Goal: Transaction & Acquisition: Purchase product/service

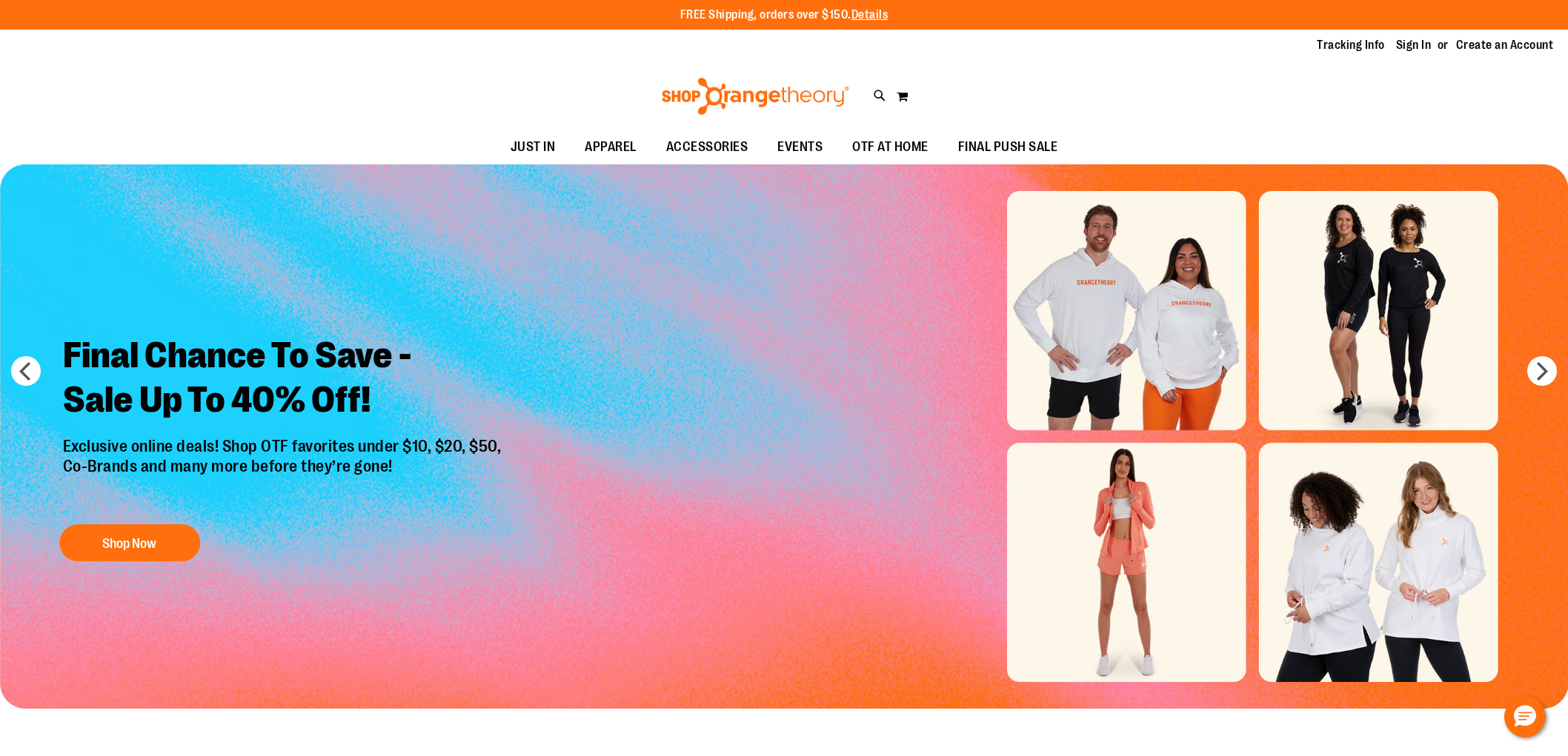
click at [1417, 43] on link "Sign In" at bounding box center [1414, 45] width 35 height 16
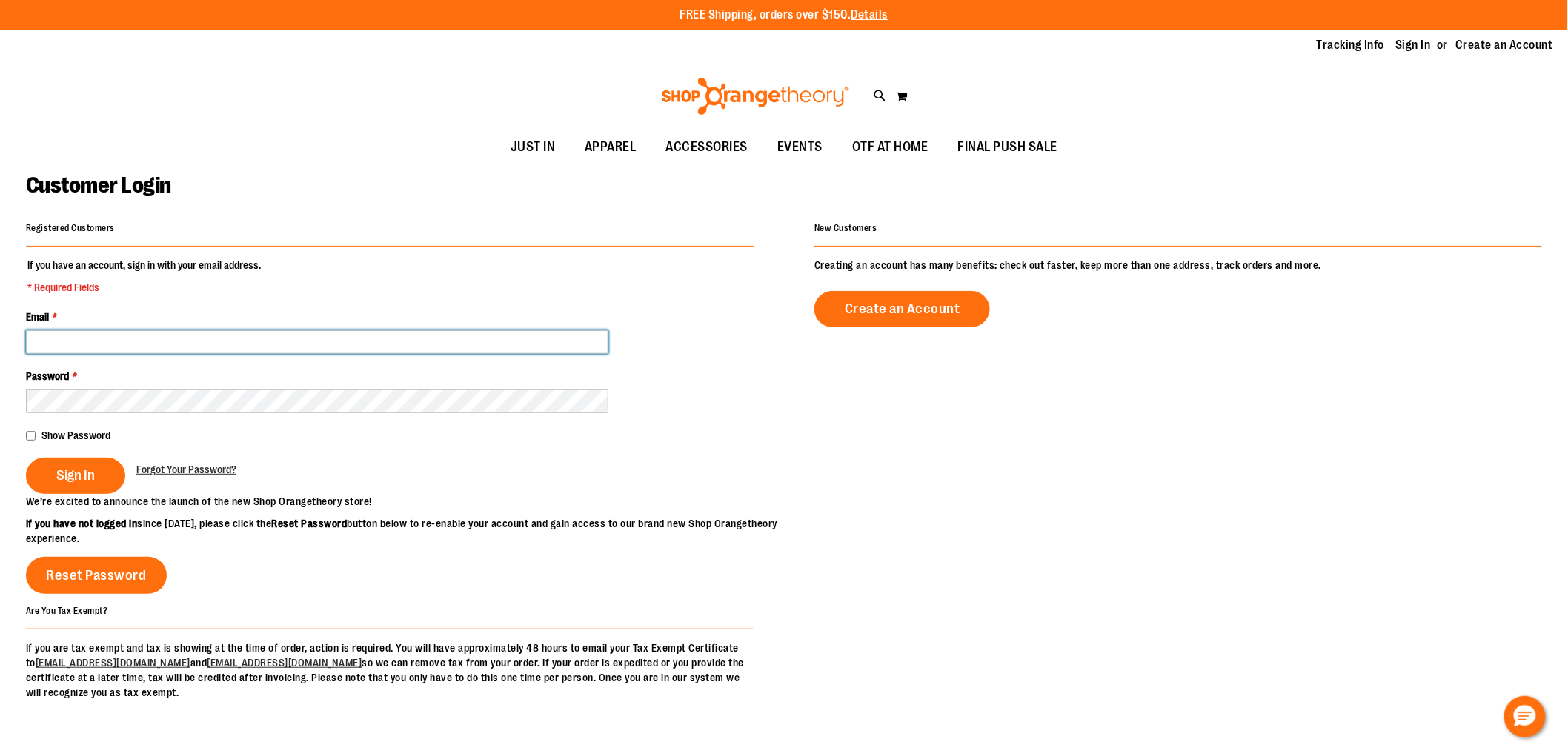
click at [347, 345] on input "Email *" at bounding box center [317, 342] width 582 height 23
type input "*"
type input "**********"
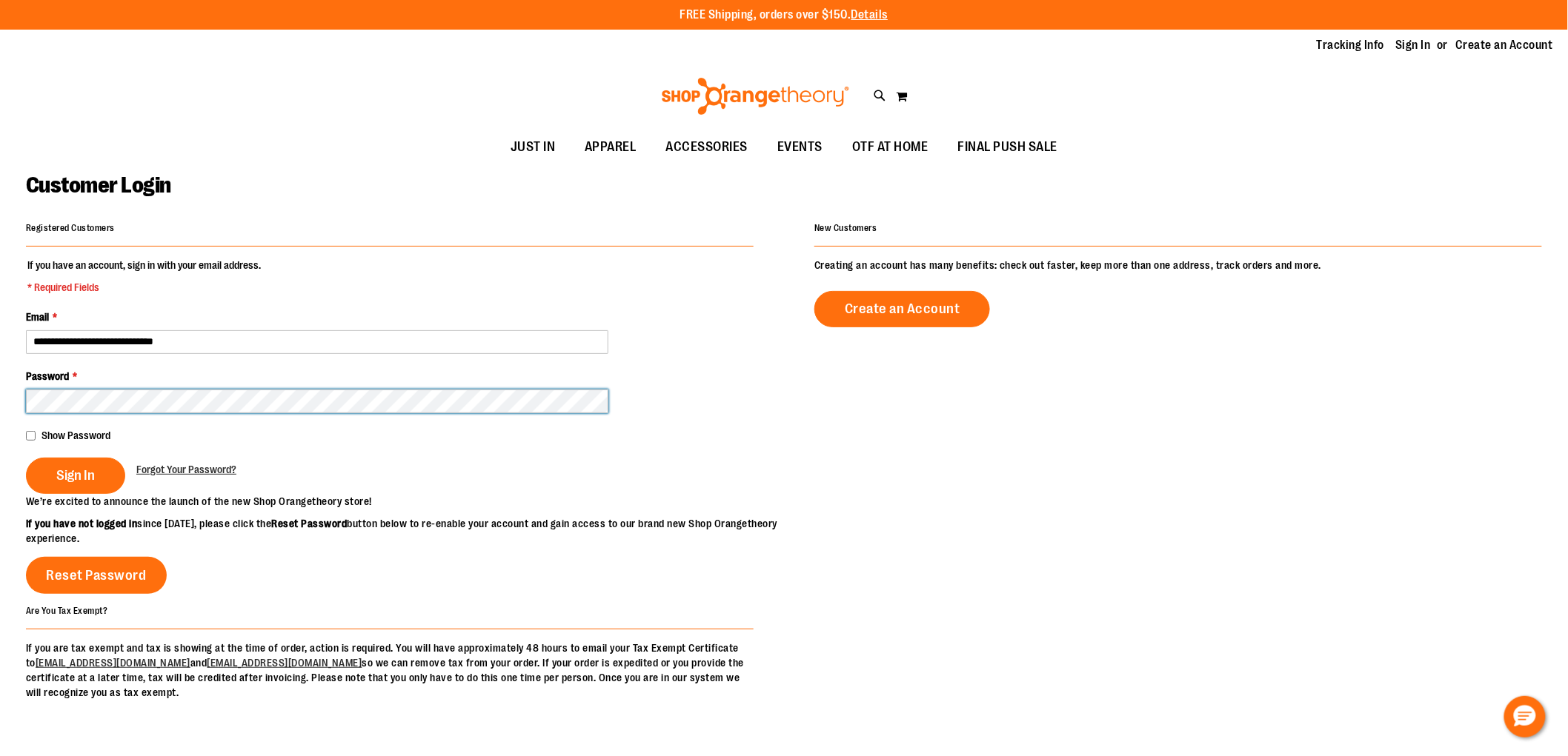
click at [26, 458] on button "Sign In" at bounding box center [76, 476] width 99 height 36
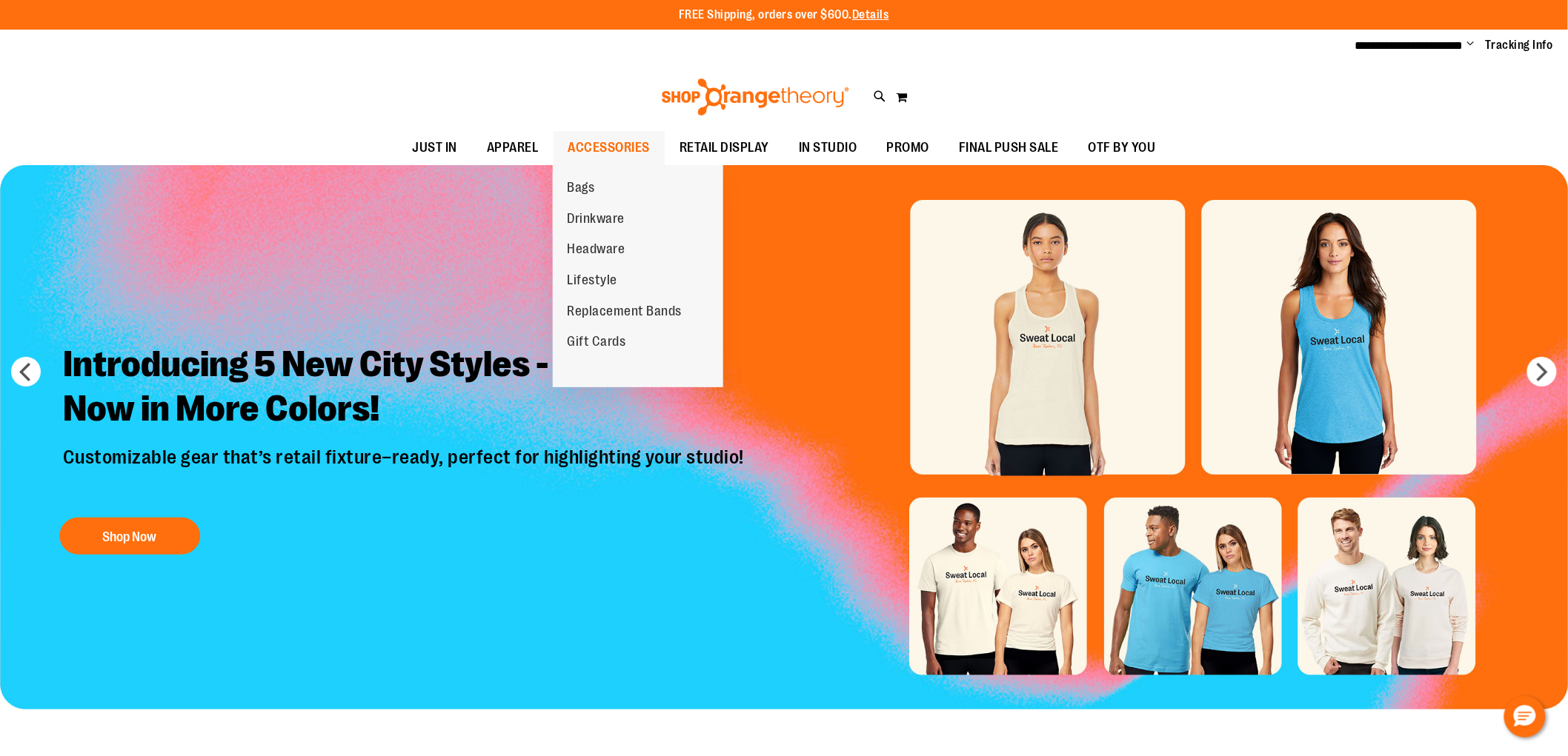
click at [603, 145] on span "ACCESSORIES" at bounding box center [609, 147] width 82 height 33
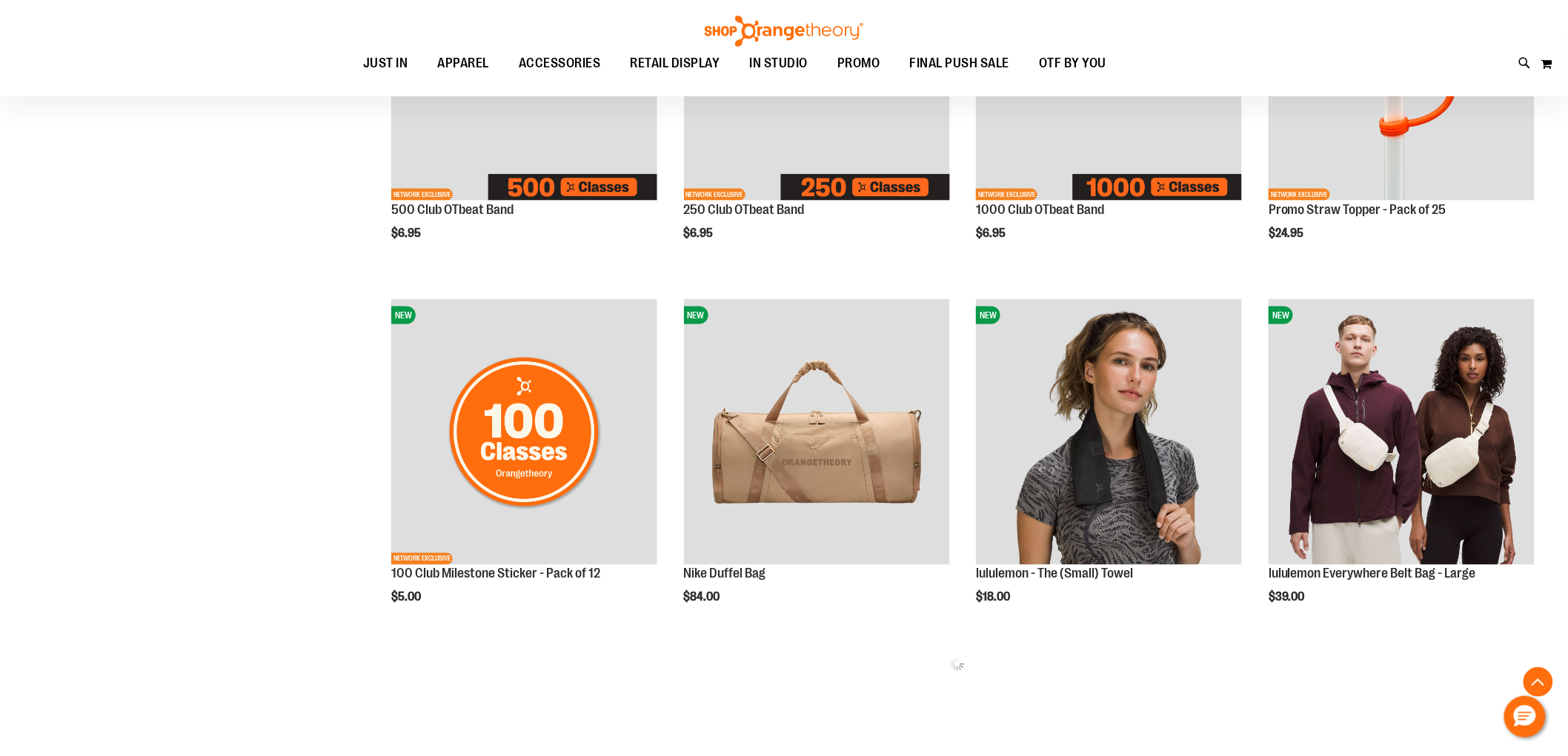
scroll to position [739, 0]
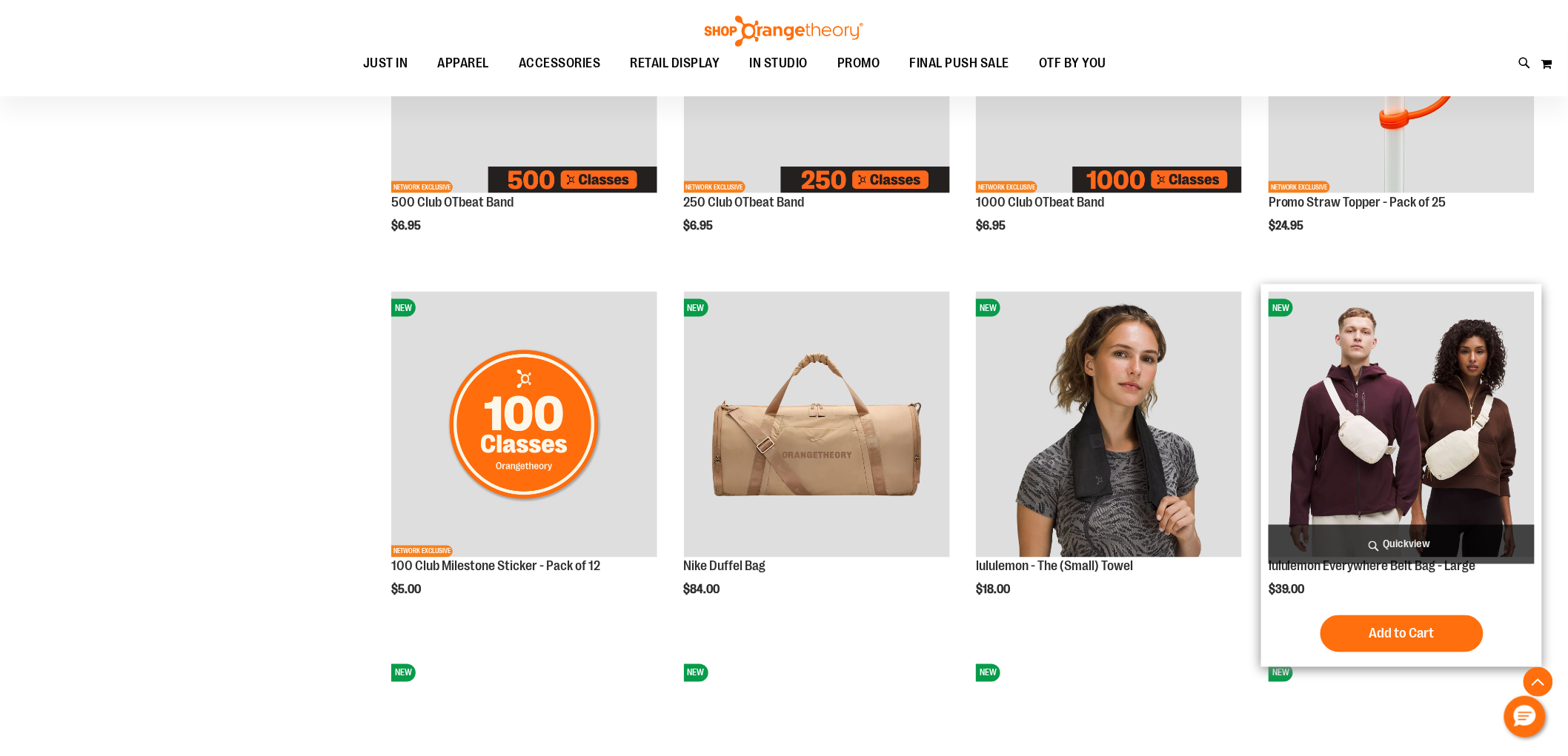
click at [1435, 411] on img "product" at bounding box center [1401, 424] width 266 height 266
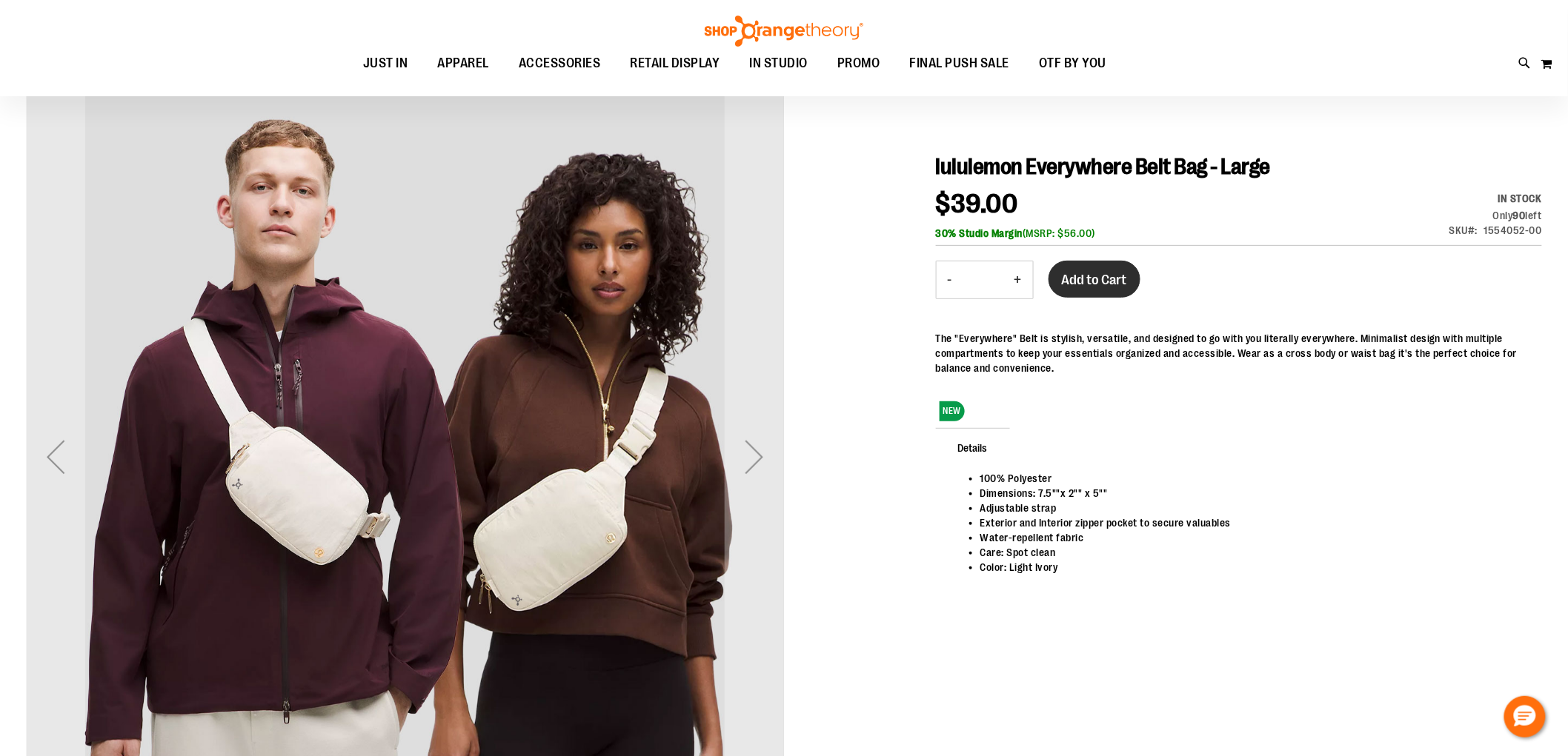
scroll to position [164, 0]
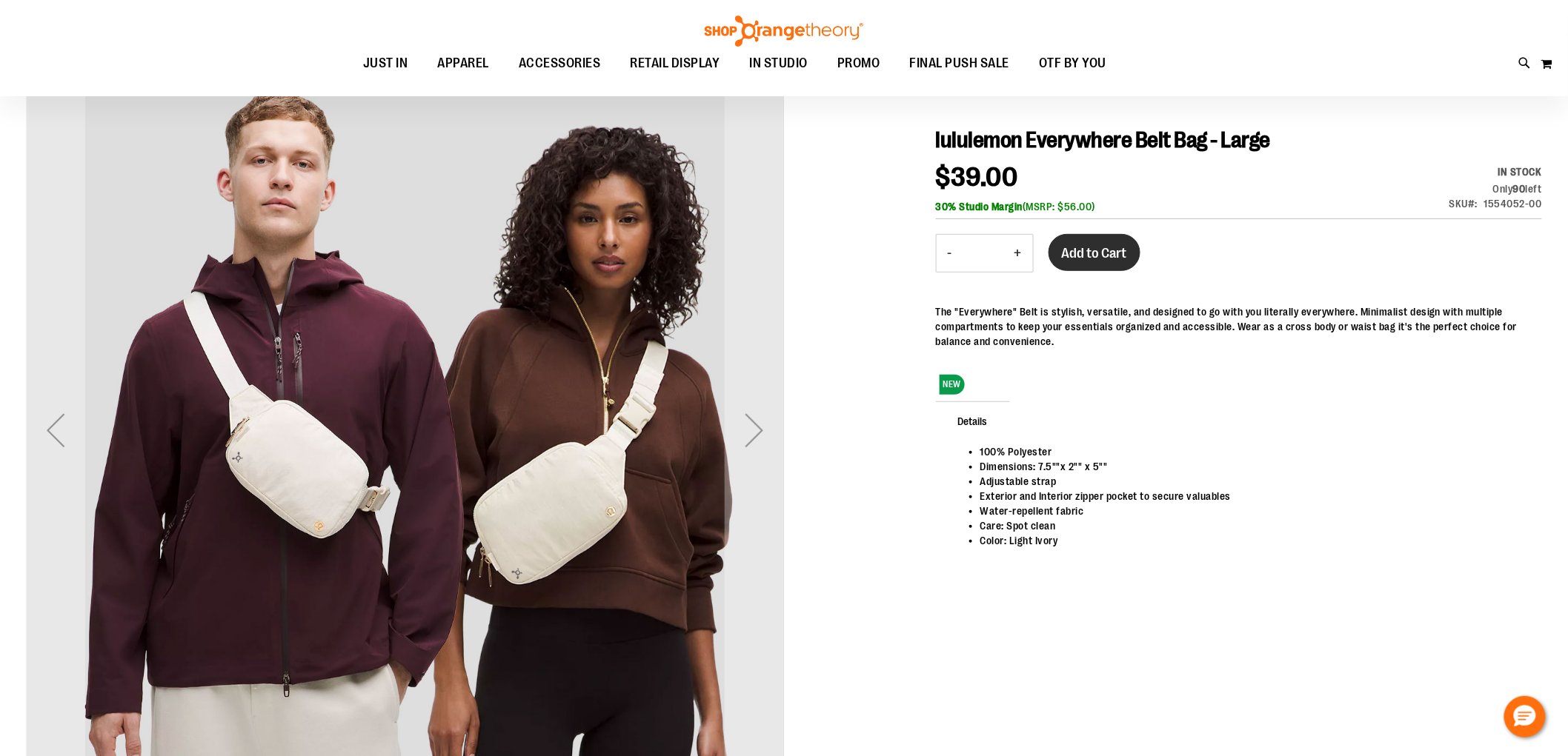
click at [1097, 243] on button "Add to Cart" at bounding box center [1095, 252] width 92 height 37
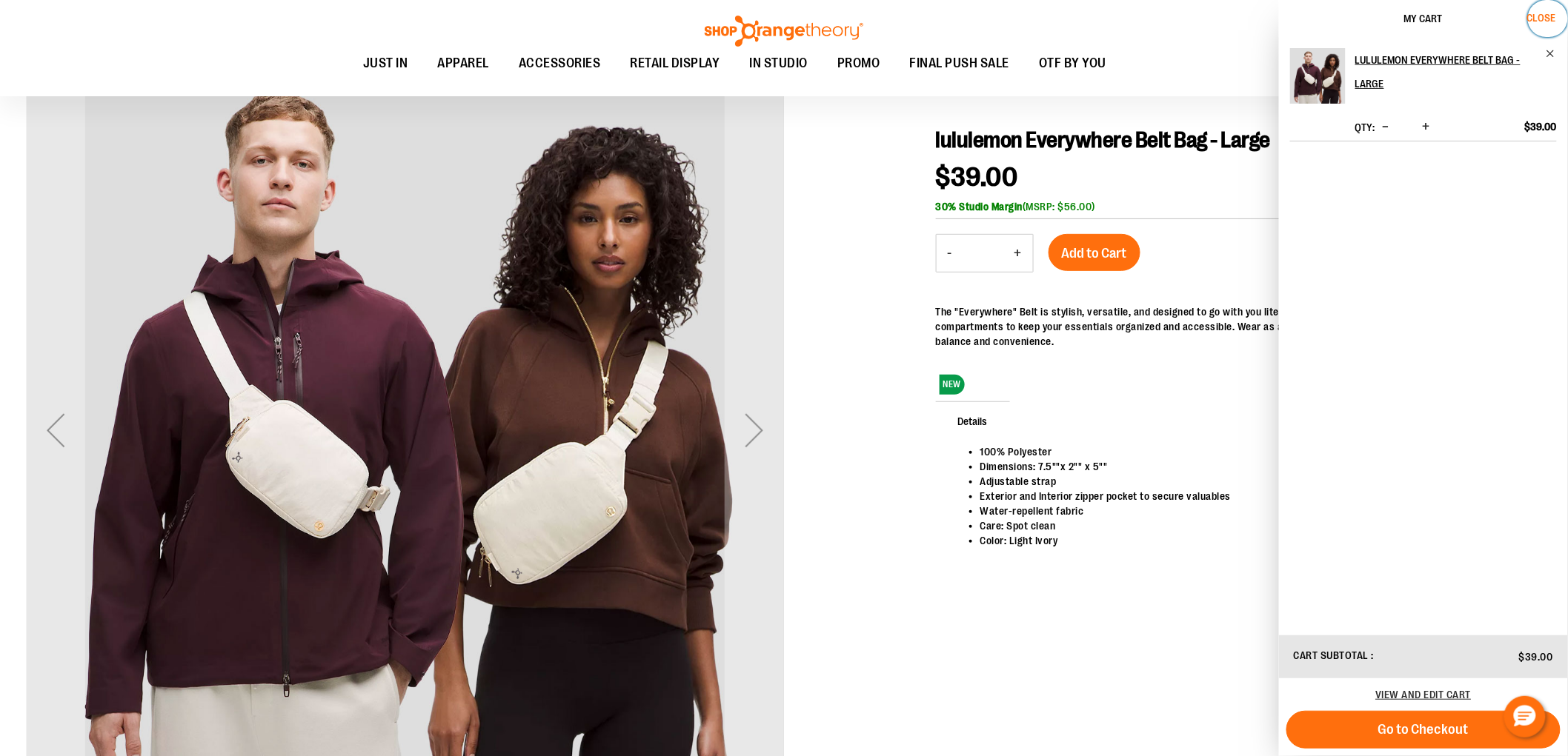
click at [1546, 15] on span "Close" at bounding box center [1542, 17] width 29 height 12
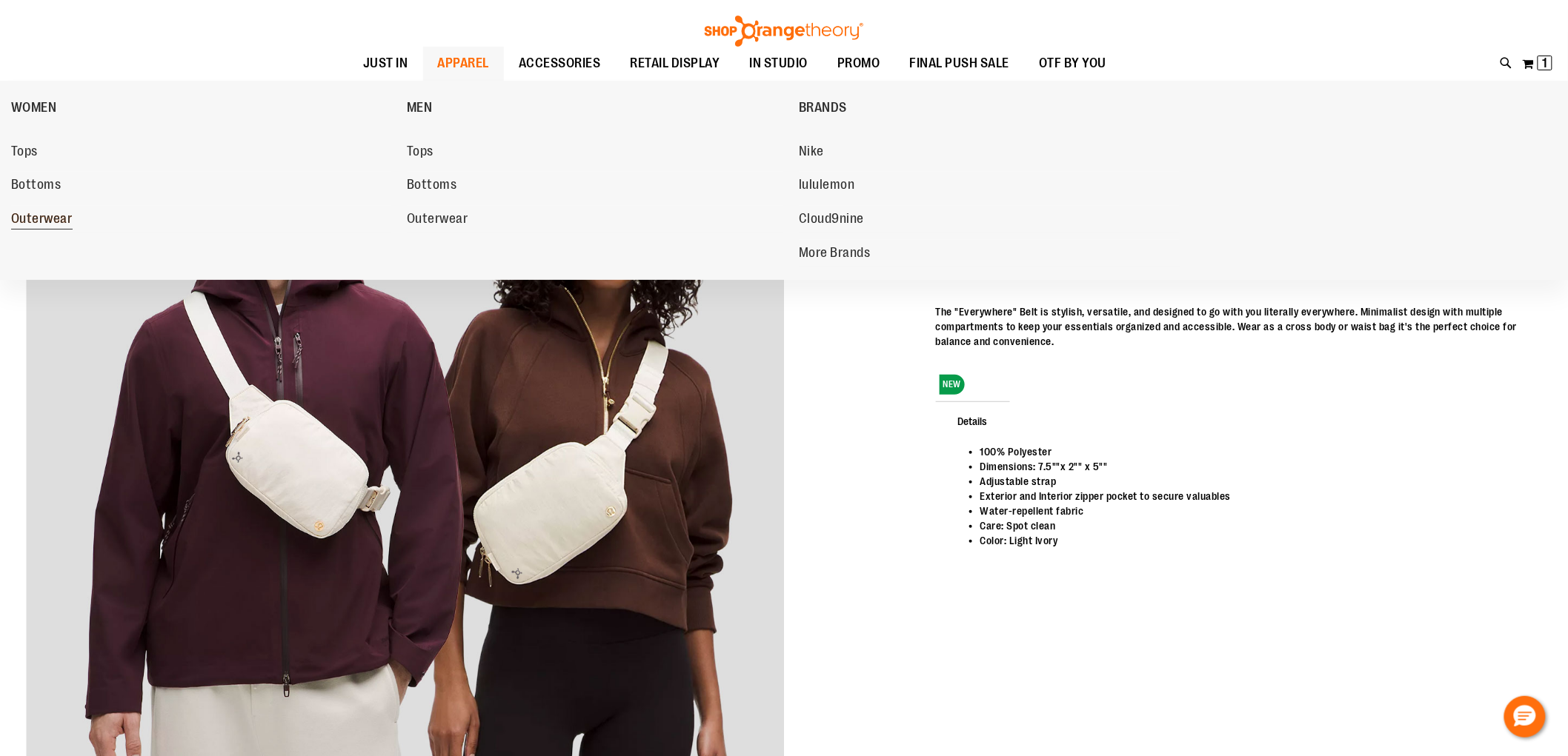
click at [32, 216] on span "Outerwear" at bounding box center [41, 220] width 61 height 19
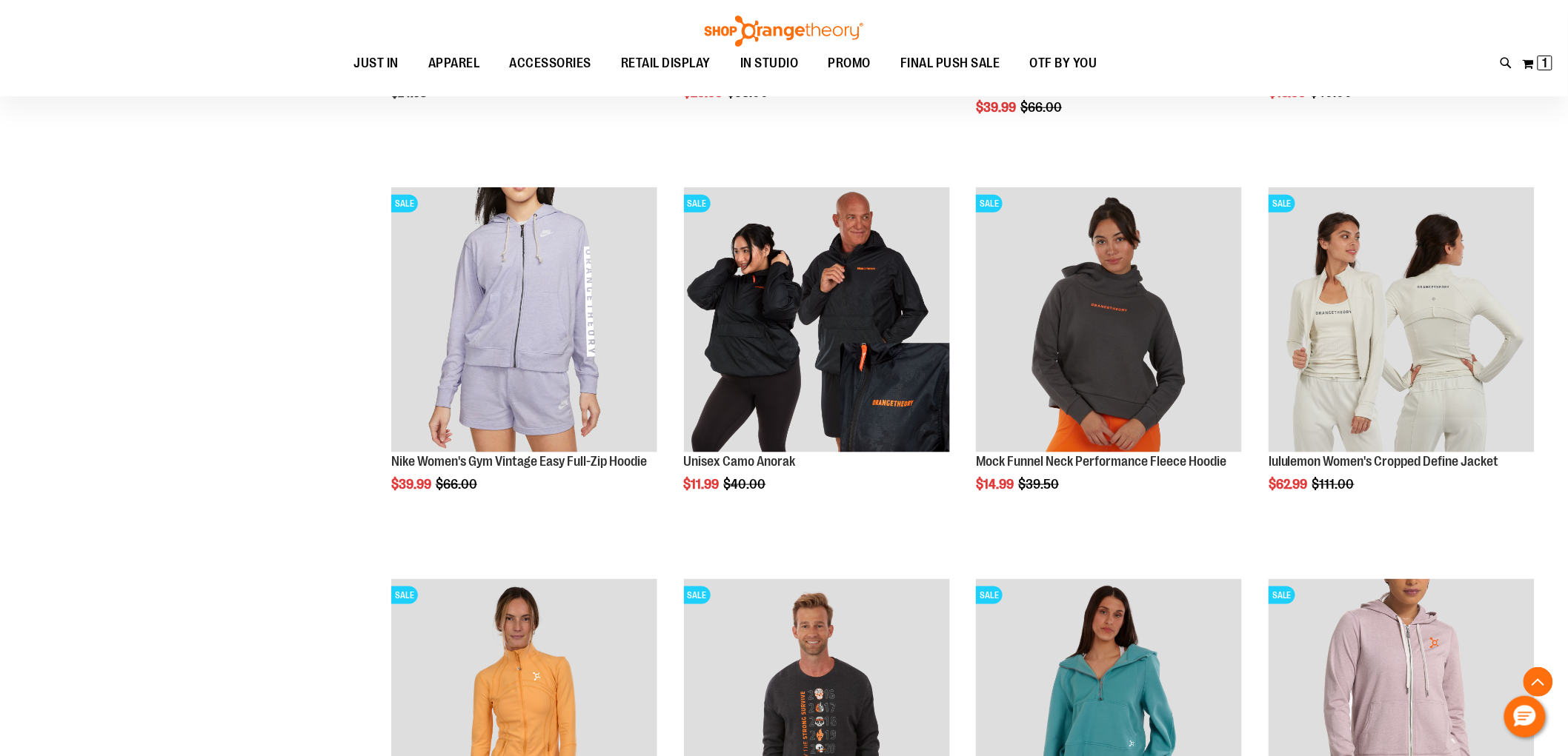
scroll to position [575, 0]
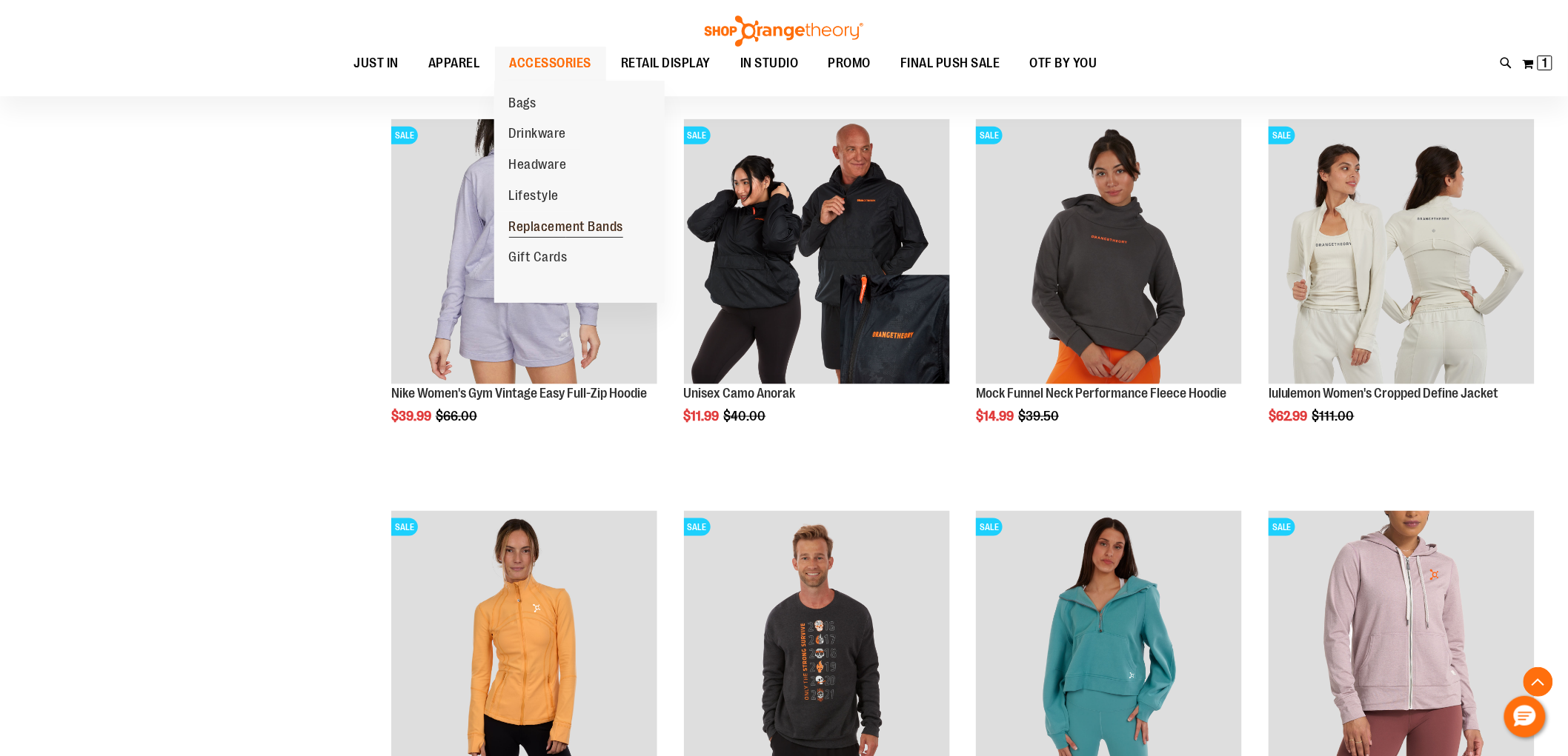
click at [564, 227] on span "Replacement Bands" at bounding box center [566, 228] width 115 height 19
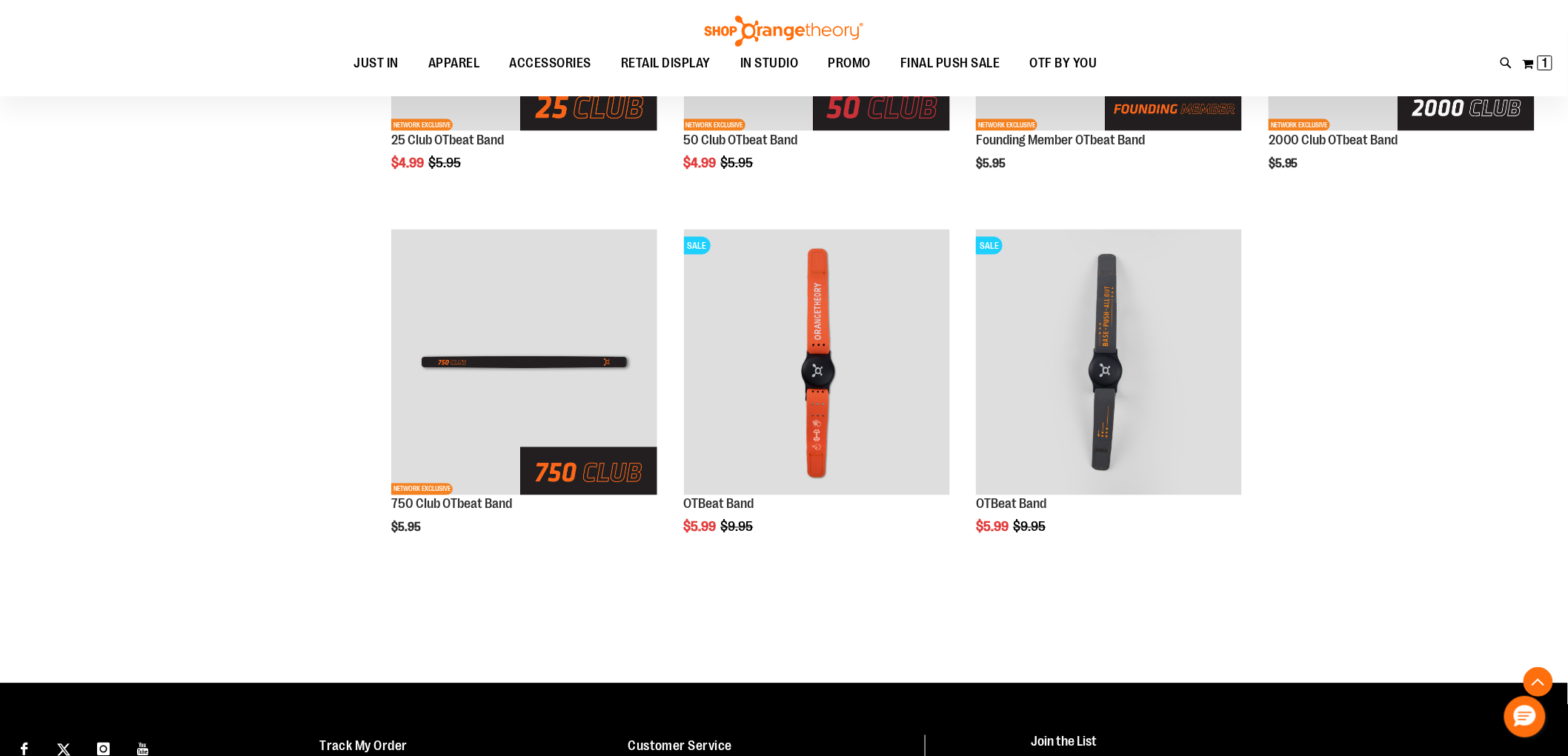
scroll to position [823, 0]
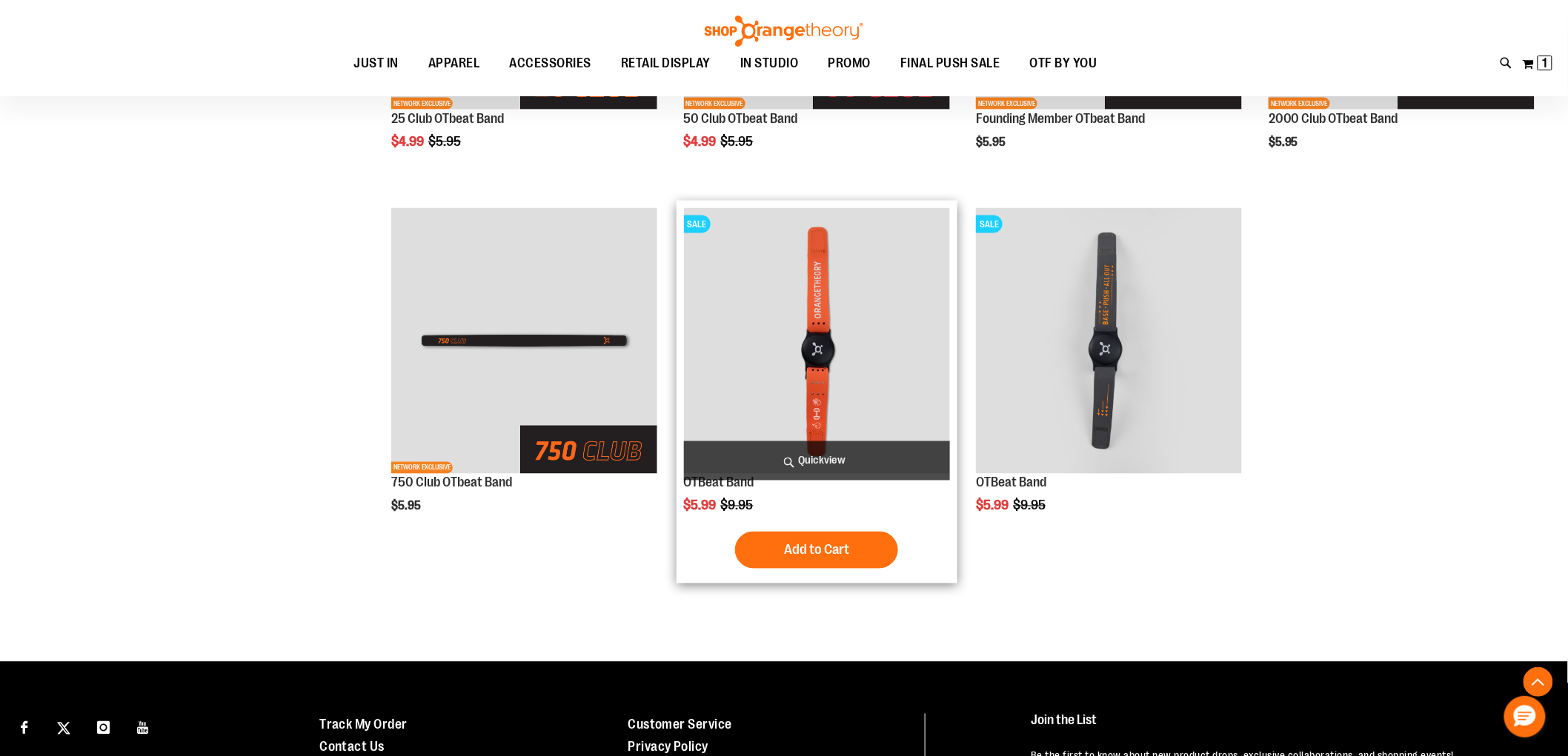
click at [847, 374] on img "product" at bounding box center [817, 341] width 266 height 266
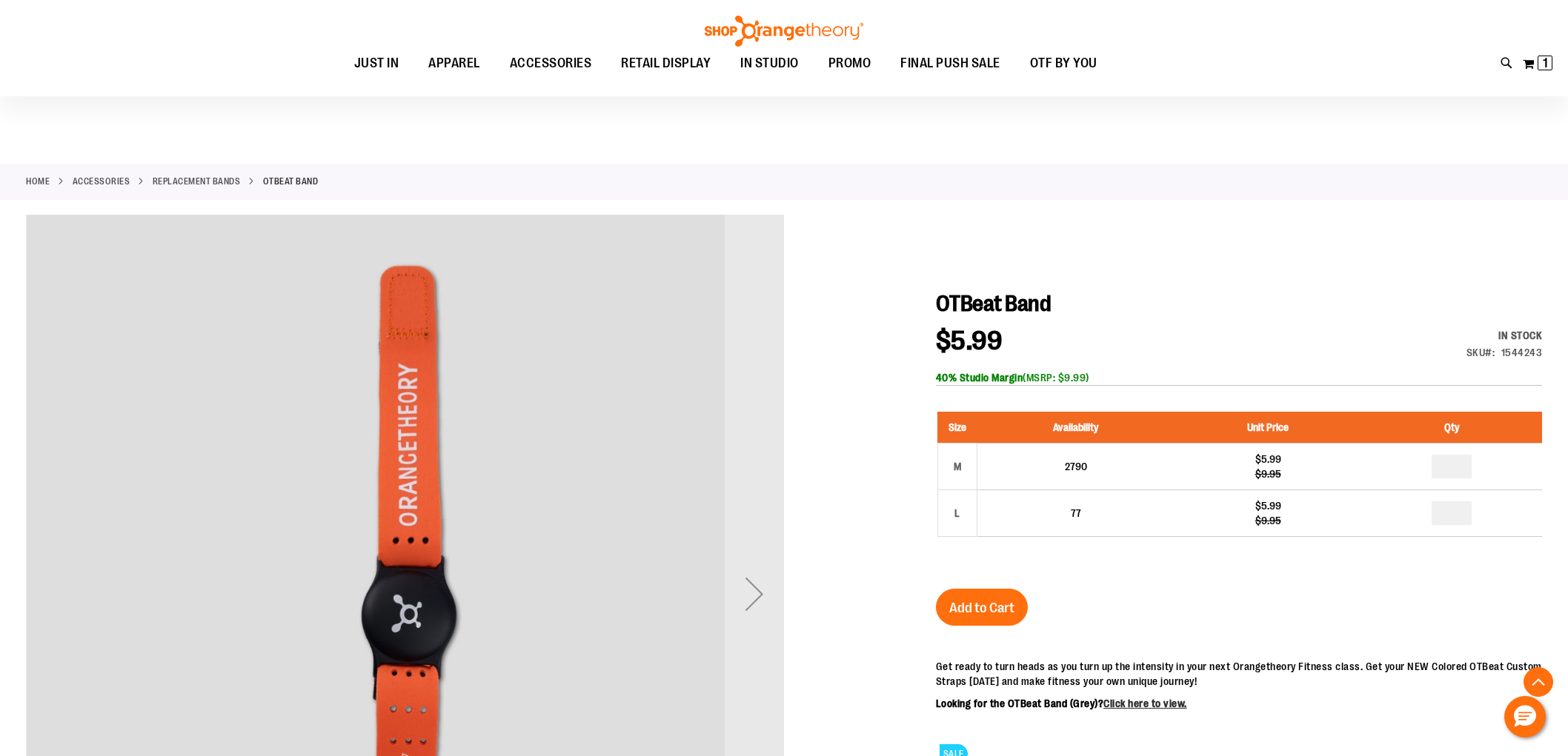
scroll to position [247, 0]
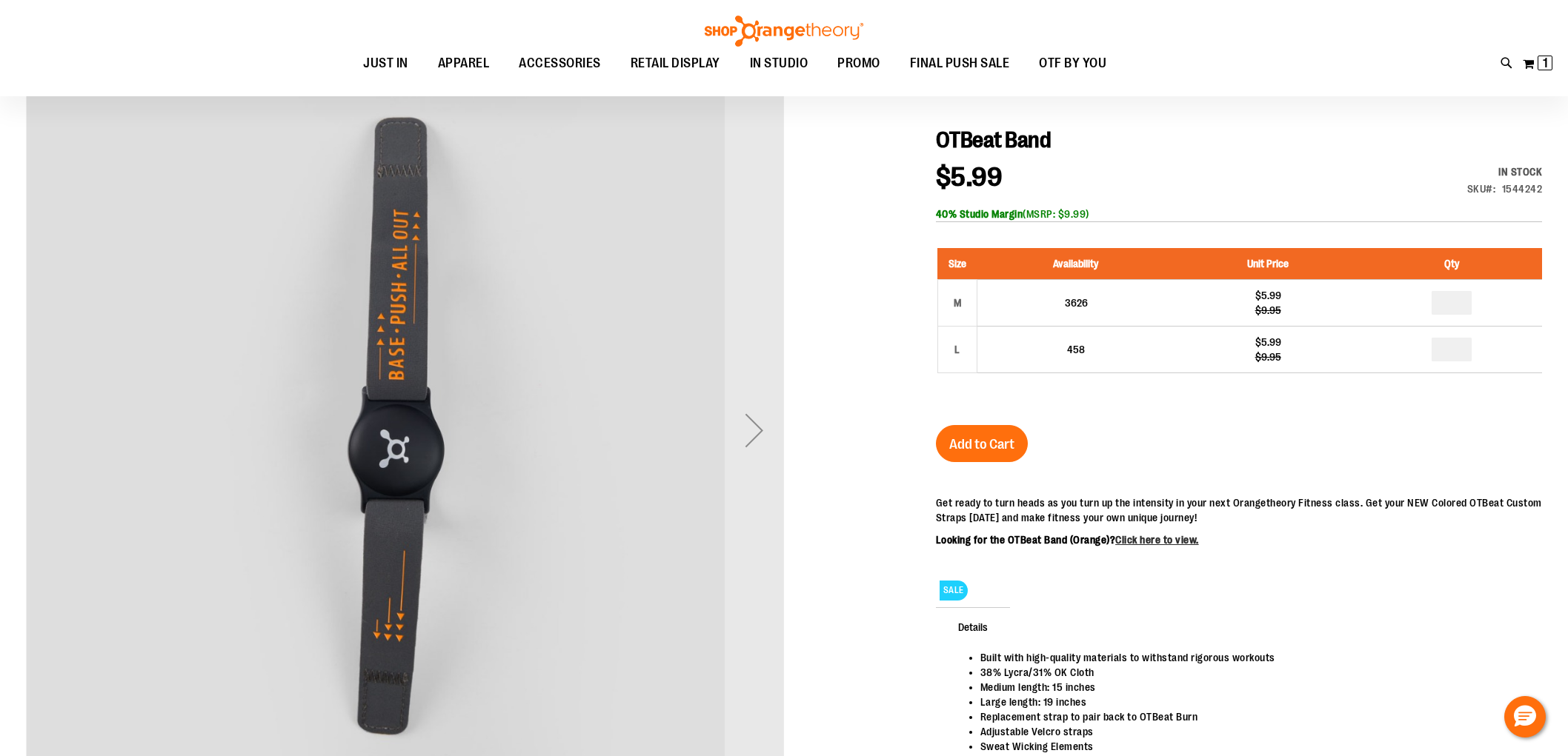
scroll to position [1, 0]
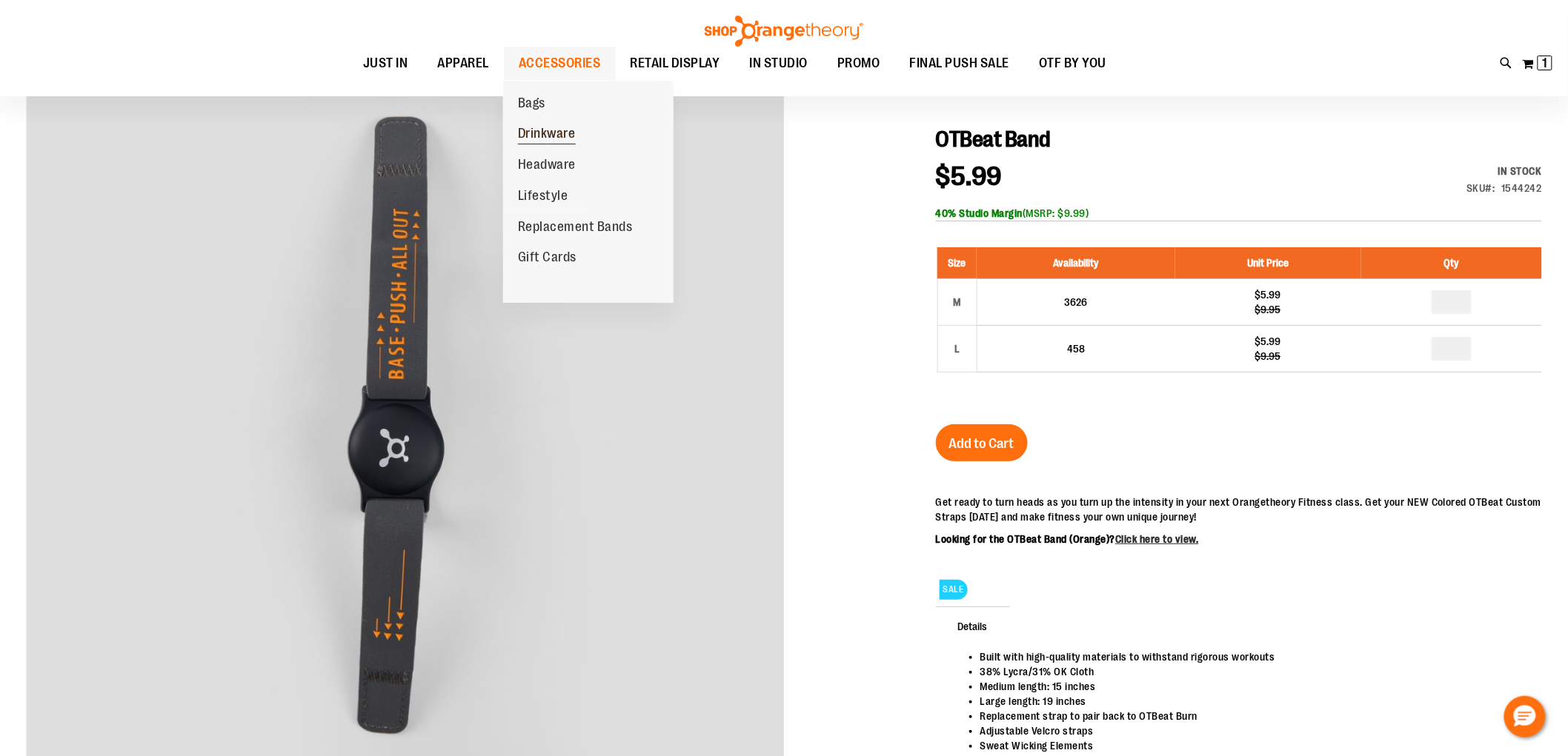
click at [548, 131] on span "Drinkware" at bounding box center [547, 135] width 58 height 19
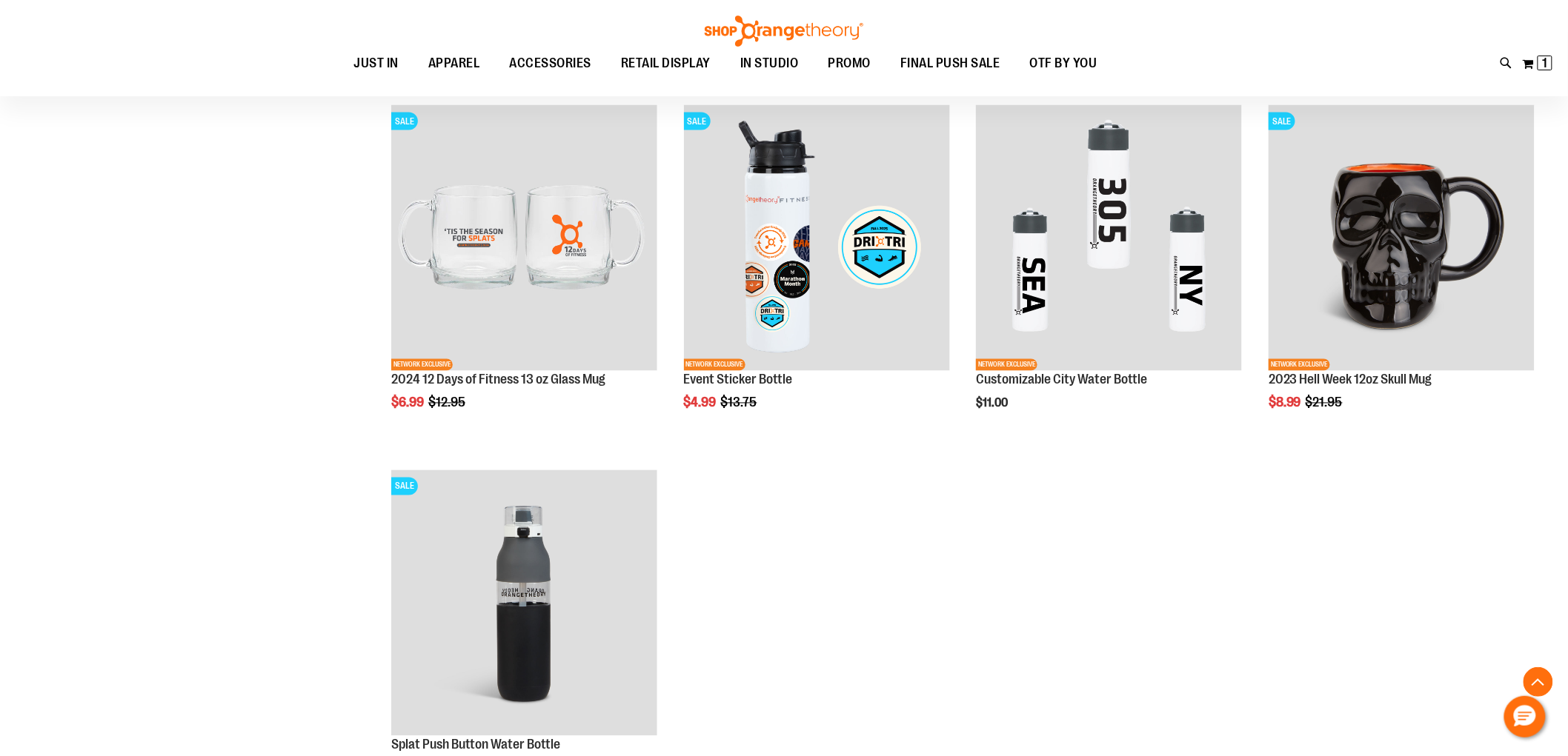
scroll to position [987, 0]
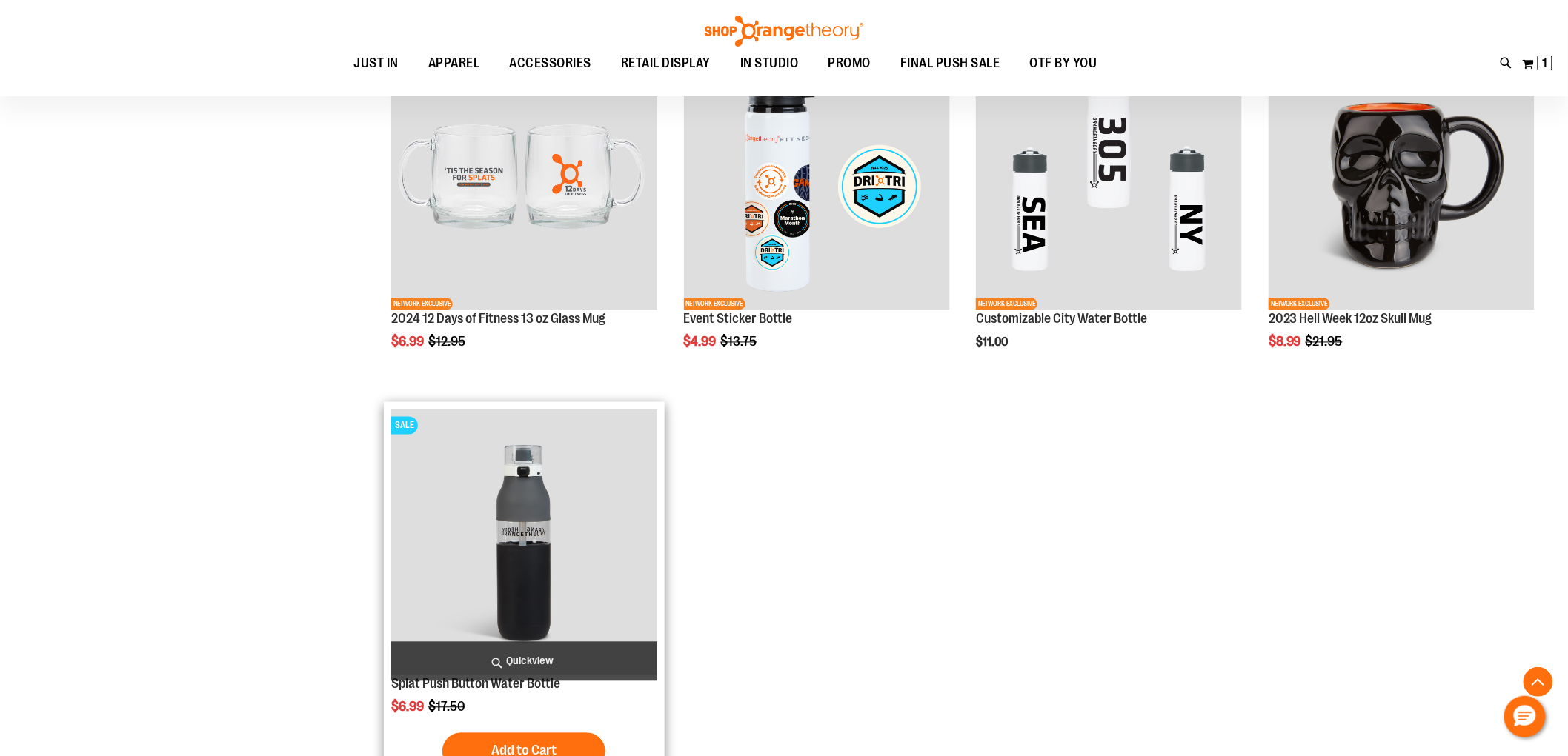
click at [513, 571] on img "product" at bounding box center [524, 542] width 266 height 266
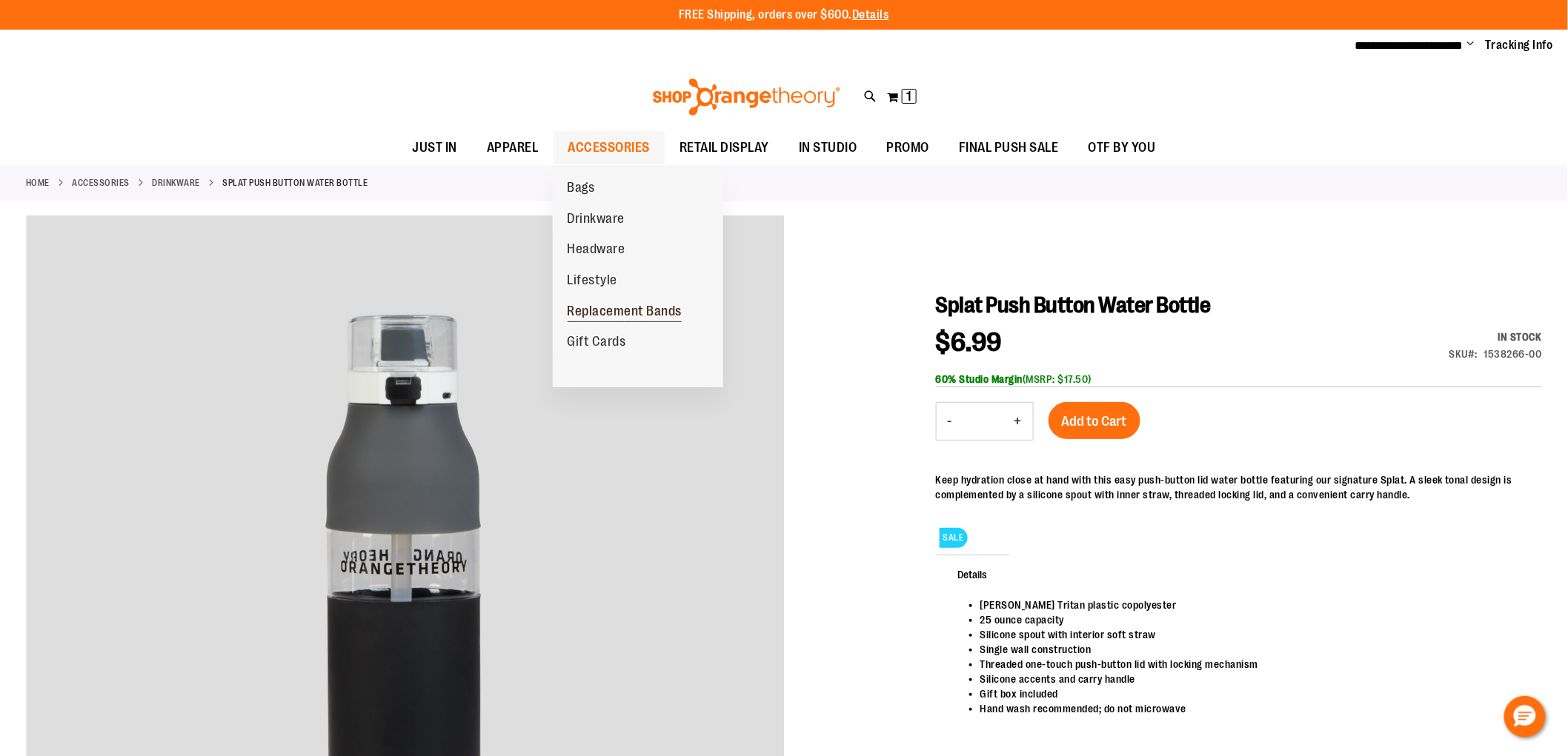
click at [615, 309] on span "Replacement Bands" at bounding box center [625, 313] width 115 height 19
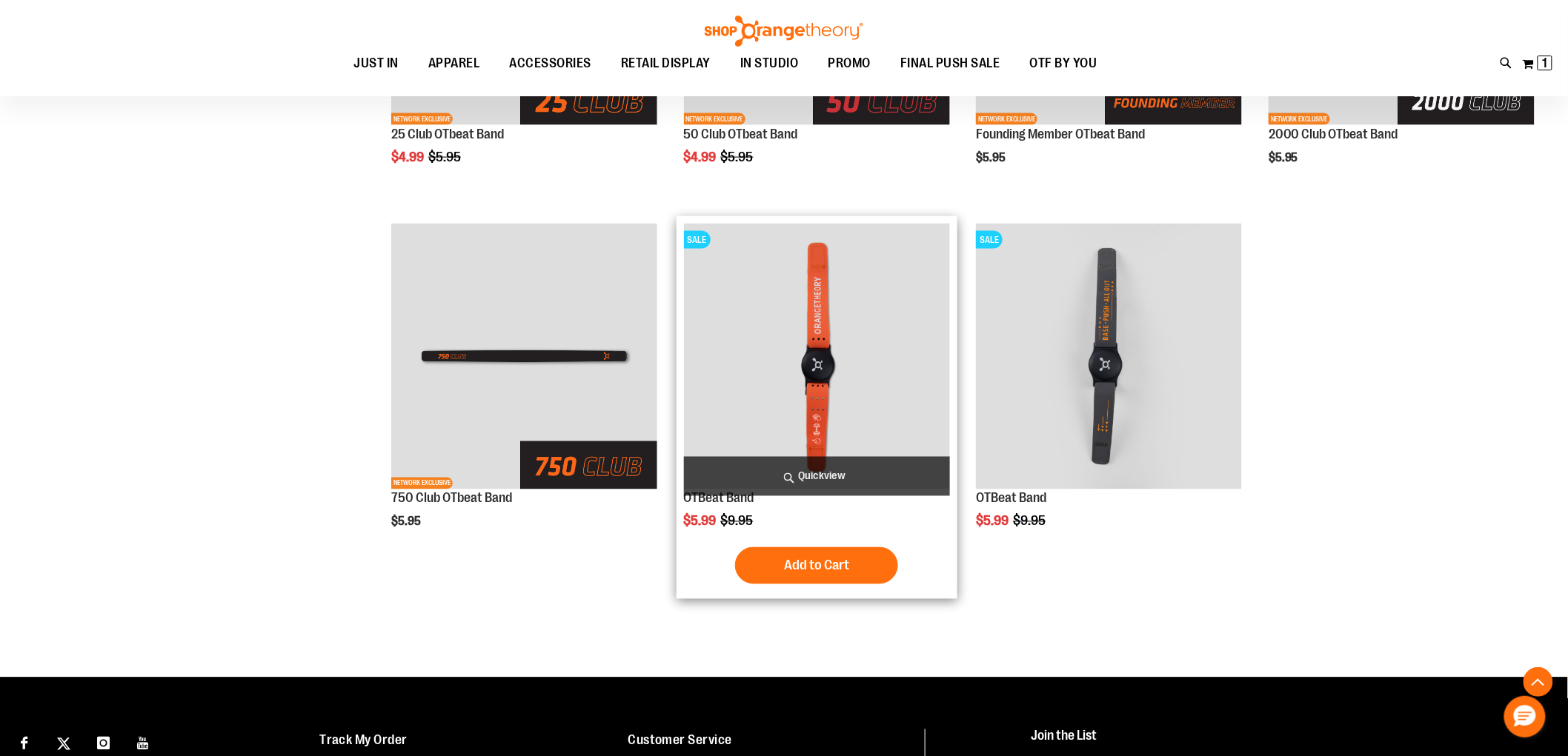
scroll to position [822, 0]
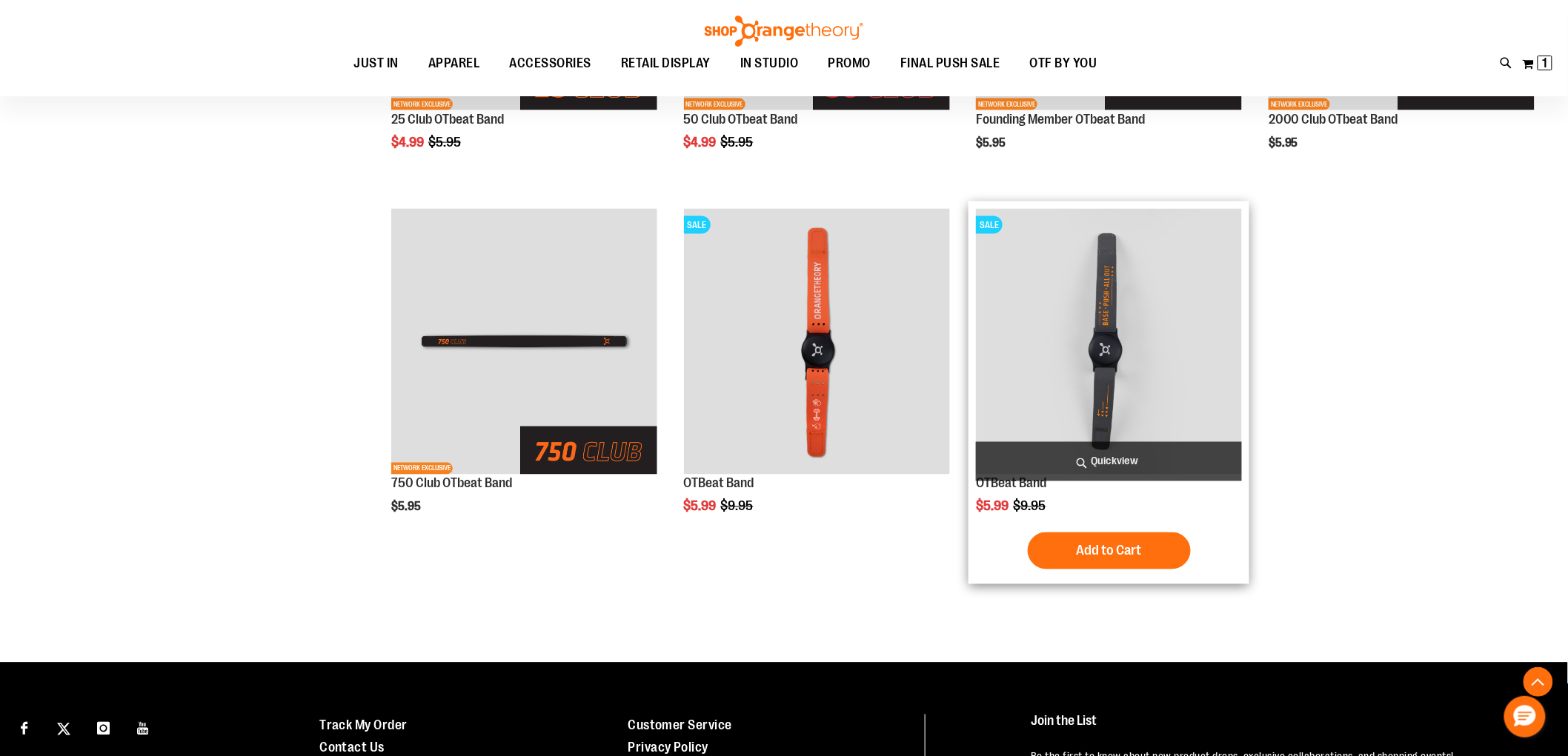
click at [1117, 552] on span "Add to Cart" at bounding box center [1109, 551] width 65 height 16
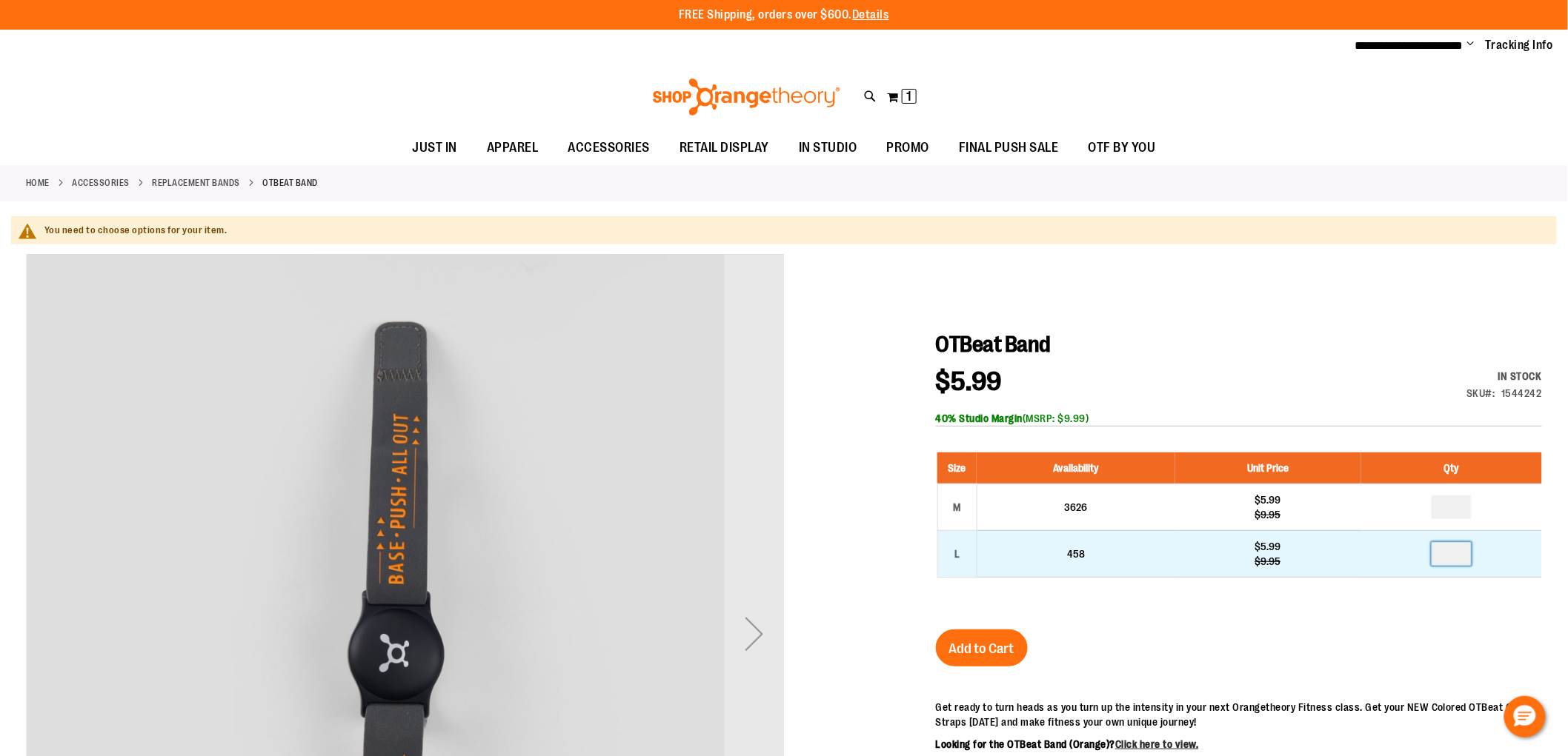
click at [1461, 552] on input "number" at bounding box center [1452, 554] width 40 height 23
type input "*"
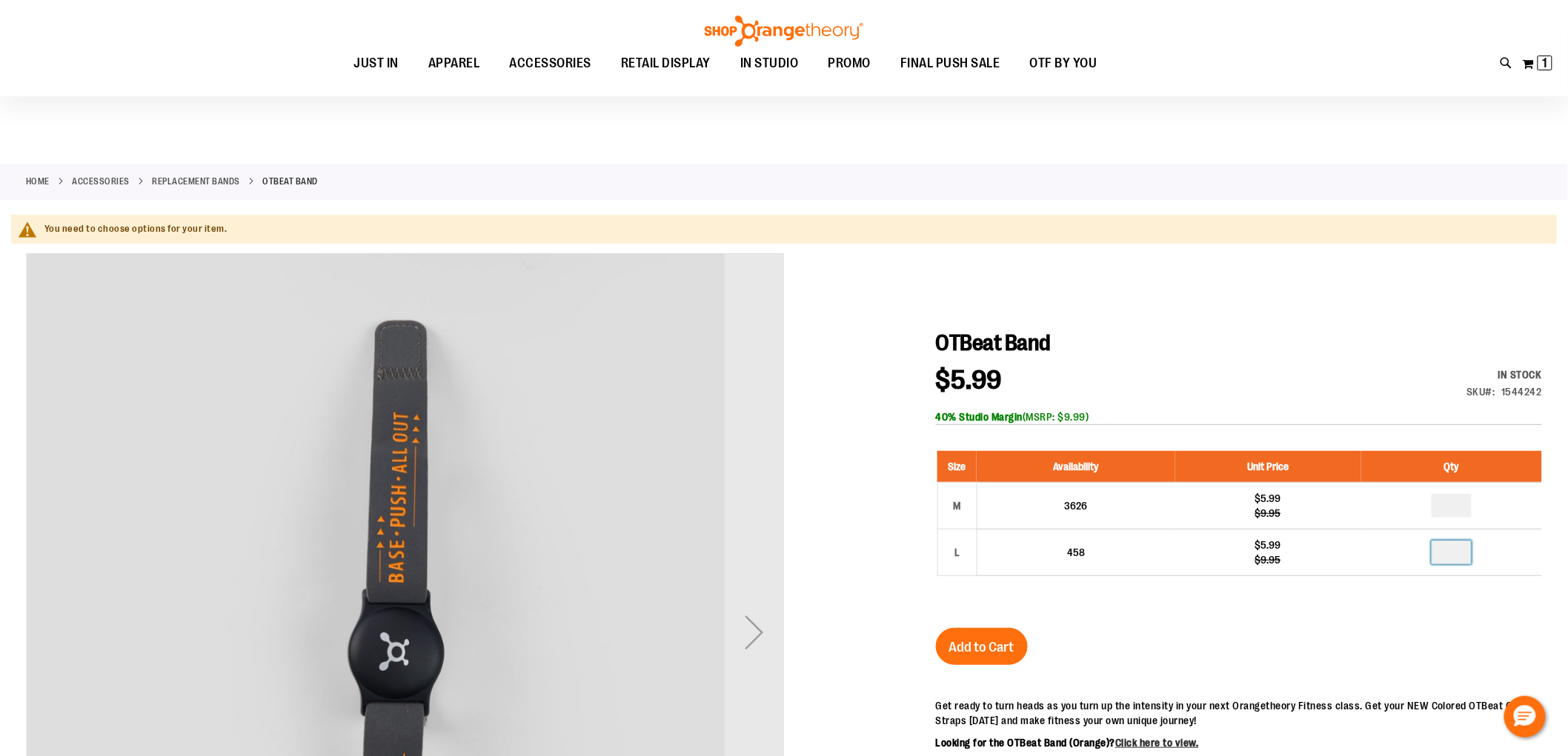
scroll to position [246, 0]
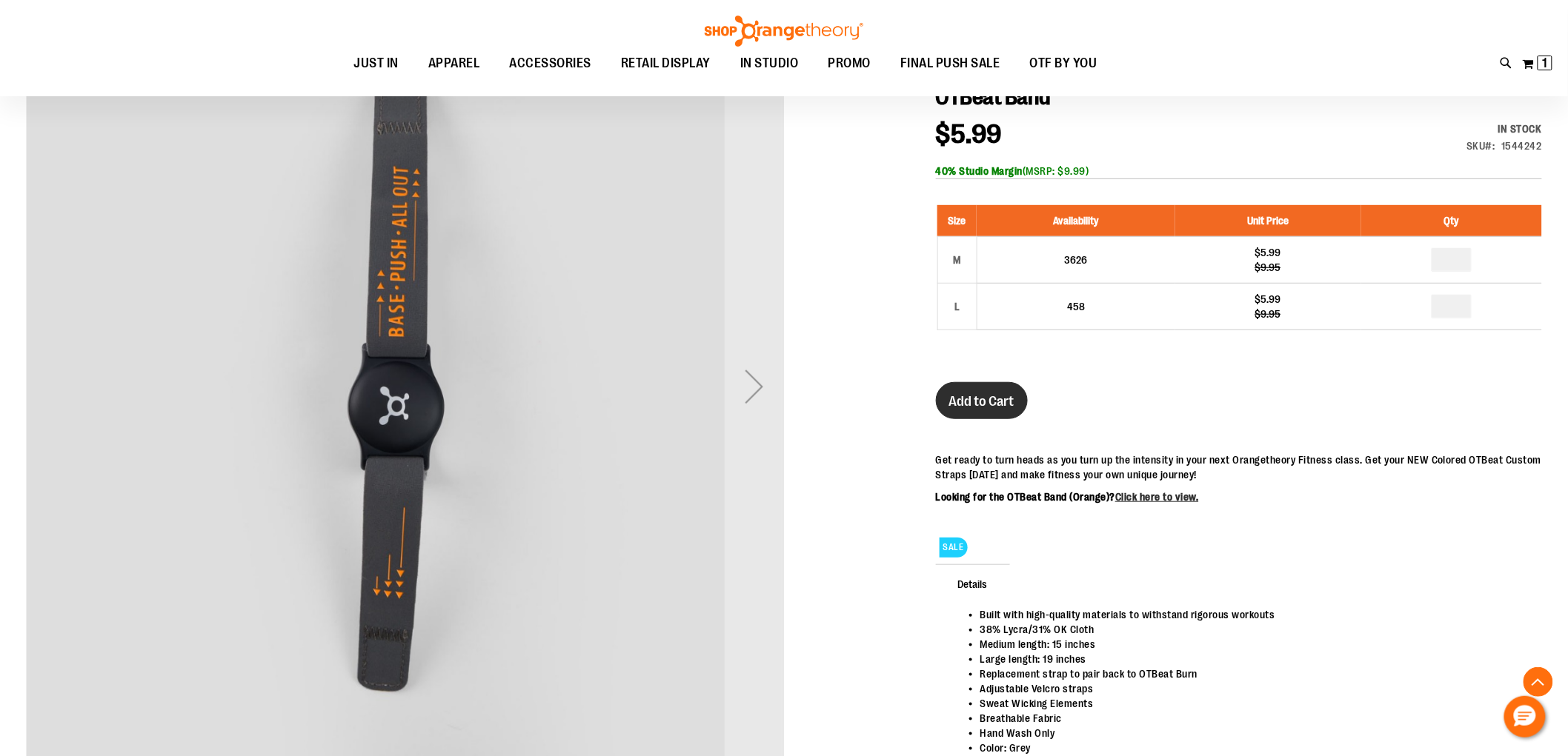
click at [986, 405] on span "Add to Cart" at bounding box center [982, 401] width 65 height 16
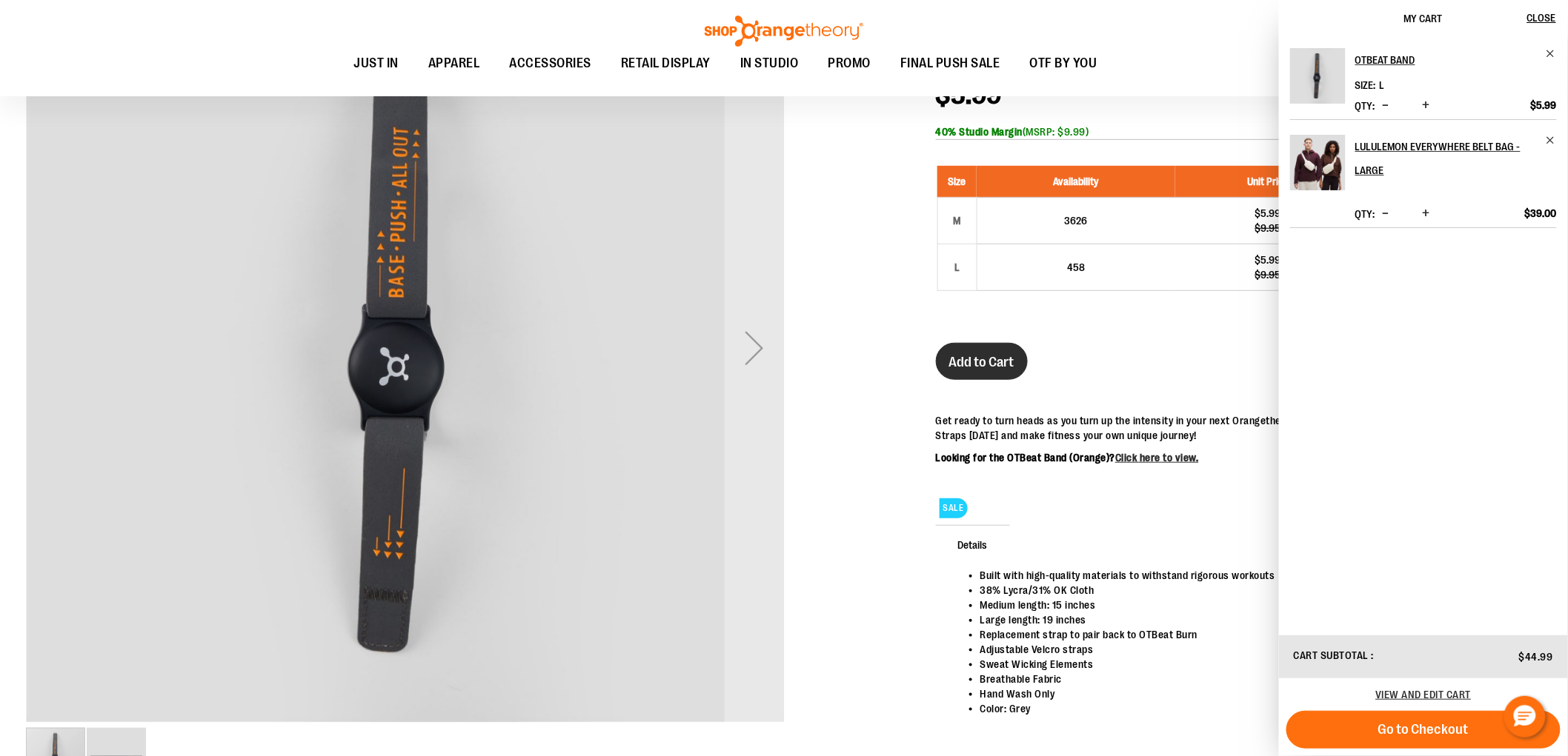
scroll to position [207, 0]
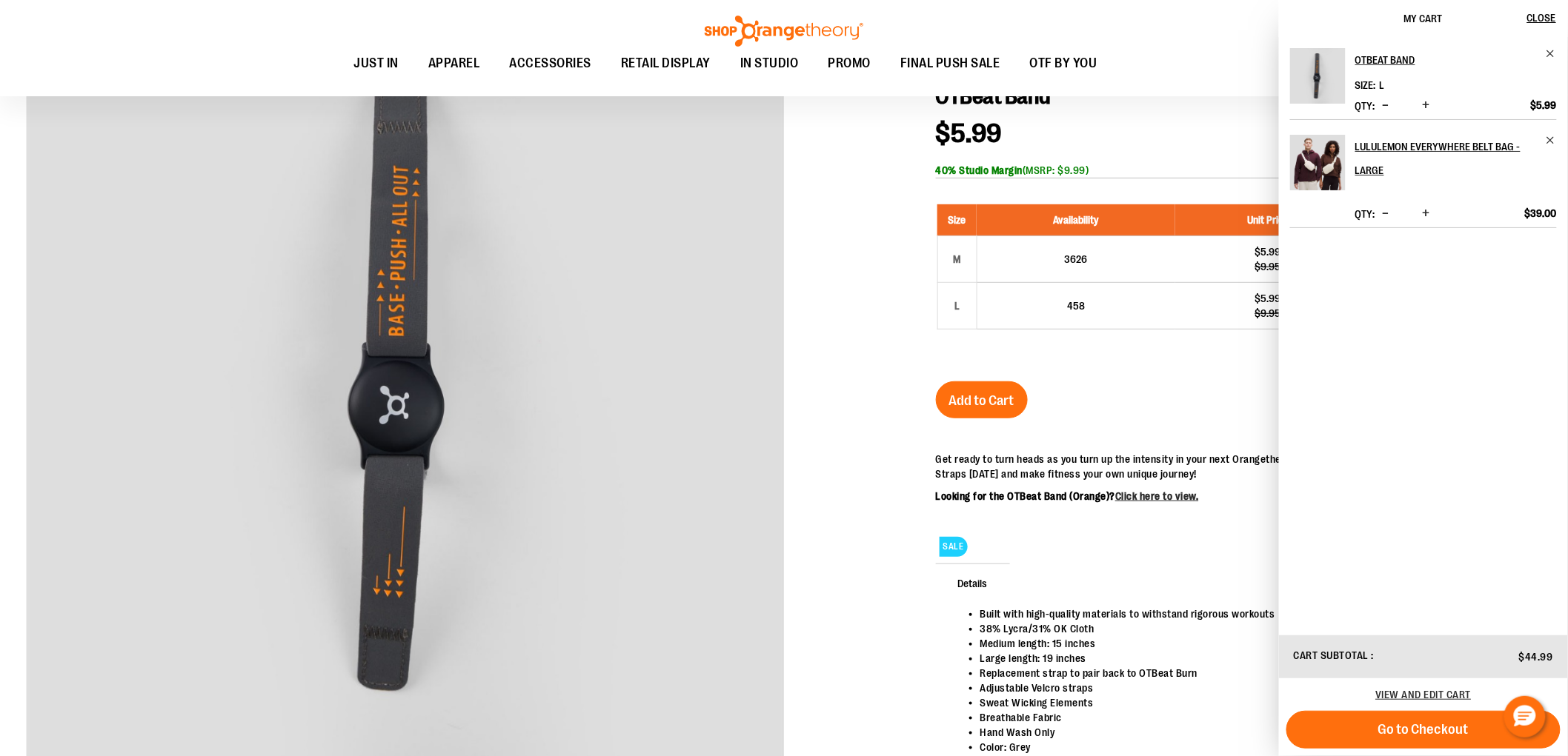
click at [1426, 101] on span "Increase product quantity" at bounding box center [1426, 105] width 7 height 14
